Goal: Transaction & Acquisition: Obtain resource

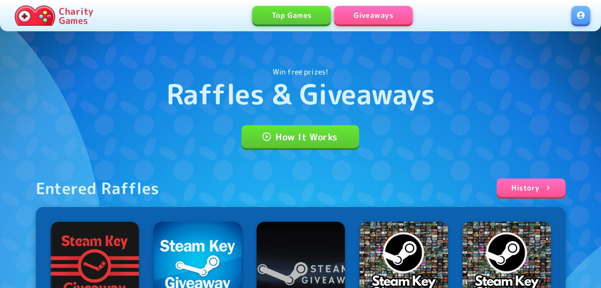
click at [585, 18] on link at bounding box center [580, 15] width 18 height 18
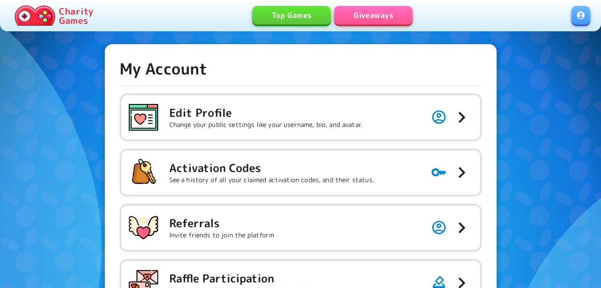
click at [193, 183] on p "See a history of all your claimed activation codes, and their status." at bounding box center [271, 179] width 205 height 9
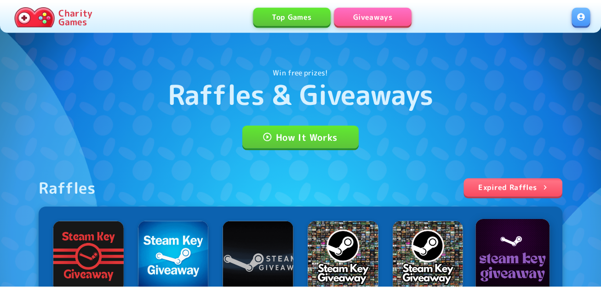
scroll to position [201, 0]
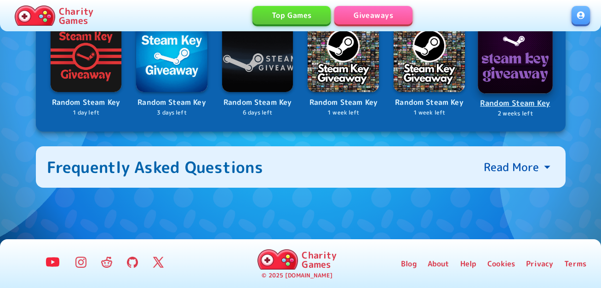
click at [488, 63] on img at bounding box center [514, 55] width 75 height 75
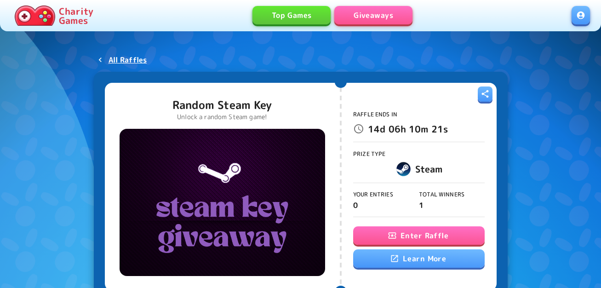
click at [383, 229] on button "Enter Raffle" at bounding box center [418, 235] width 131 height 18
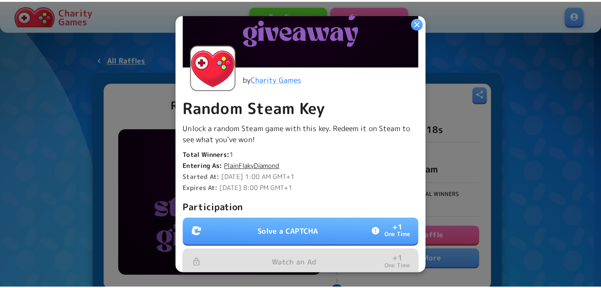
scroll to position [264, 0]
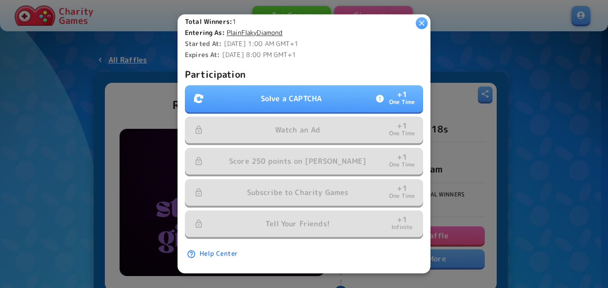
click at [291, 95] on p "Solve a CAPTCHA" at bounding box center [291, 98] width 61 height 11
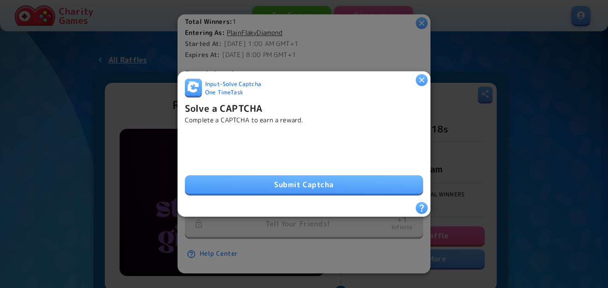
click at [278, 184] on button "Submit Captcha" at bounding box center [304, 184] width 238 height 18
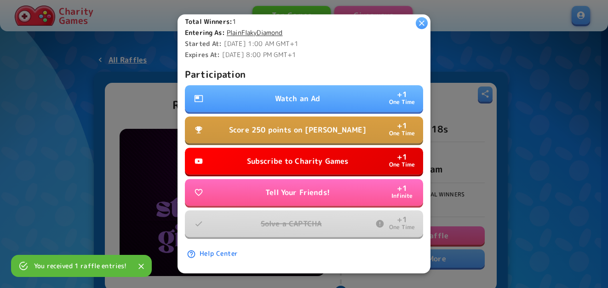
click at [306, 93] on p "Watch an Ad" at bounding box center [297, 98] width 45 height 11
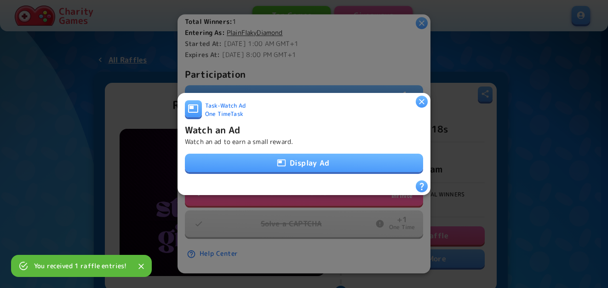
click at [291, 165] on button "Display Ad" at bounding box center [304, 162] width 238 height 18
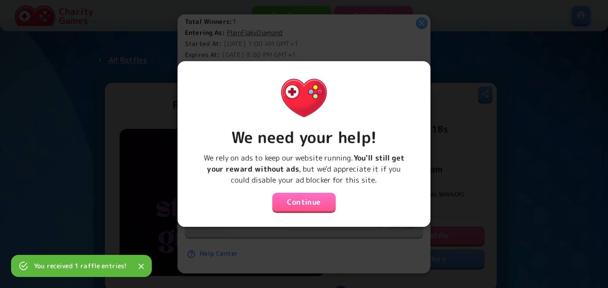
click at [278, 195] on button "Continue" at bounding box center [303, 202] width 63 height 18
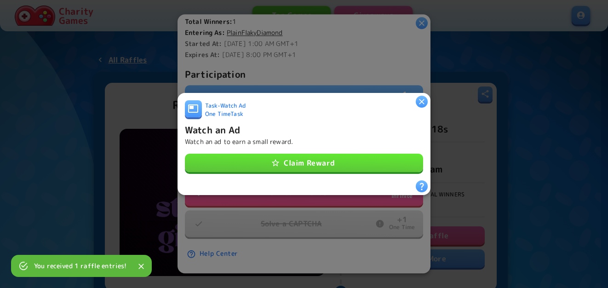
click at [292, 153] on button "Claim Reward" at bounding box center [304, 162] width 238 height 18
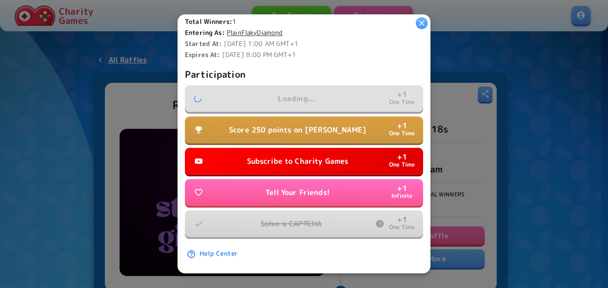
click at [286, 156] on p "Subscribe to Charity Games" at bounding box center [298, 161] width 102 height 11
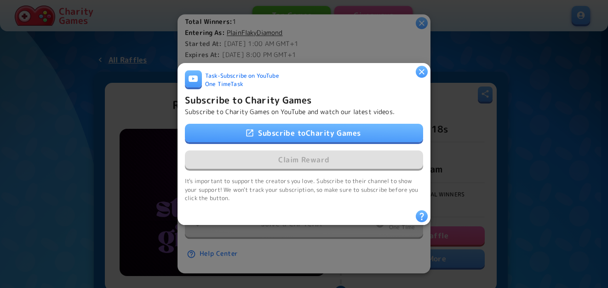
click at [286, 150] on div "Subscribe to Charity Games Claim Reward" at bounding box center [304, 147] width 238 height 46
click at [299, 125] on link "Subscribe to Charity Games" at bounding box center [304, 133] width 238 height 18
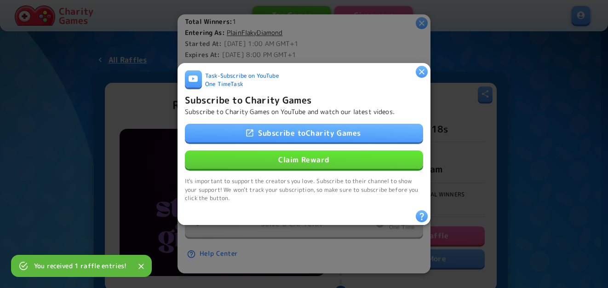
click at [283, 152] on button "Claim Reward" at bounding box center [304, 159] width 238 height 18
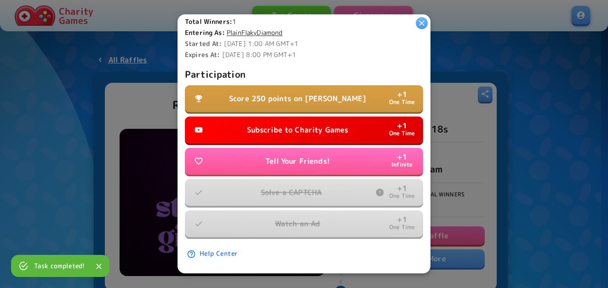
click at [290, 85] on button "Score 250 points on [PERSON_NAME] + 1 One Time" at bounding box center [304, 98] width 238 height 27
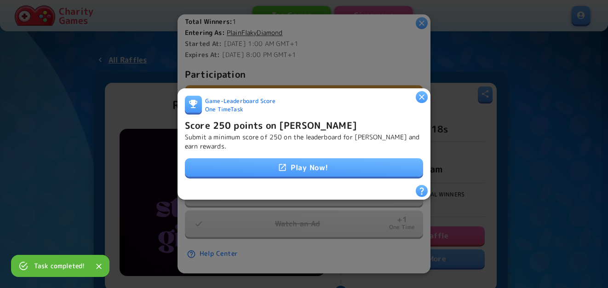
click at [289, 163] on link "Play Now!" at bounding box center [304, 167] width 238 height 18
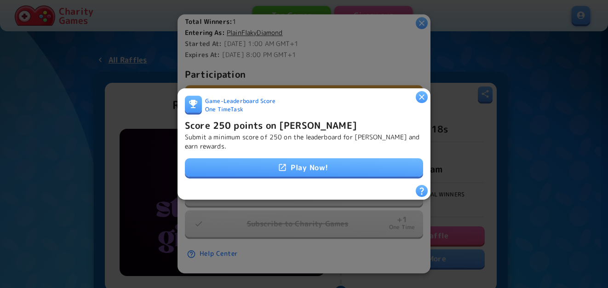
click at [252, 123] on h6 "Score 250 points on [PERSON_NAME]" at bounding box center [271, 125] width 172 height 15
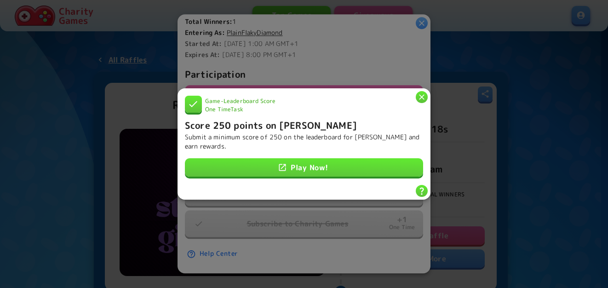
click at [420, 95] on icon "button" at bounding box center [422, 97] width 6 height 6
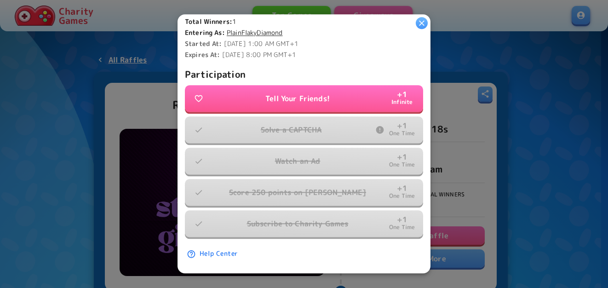
click at [422, 25] on icon "button" at bounding box center [421, 22] width 9 height 9
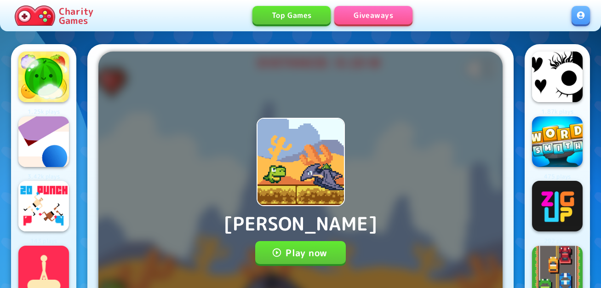
click at [303, 241] on button "Play now" at bounding box center [300, 252] width 91 height 23
